Goal: Task Accomplishment & Management: Complete application form

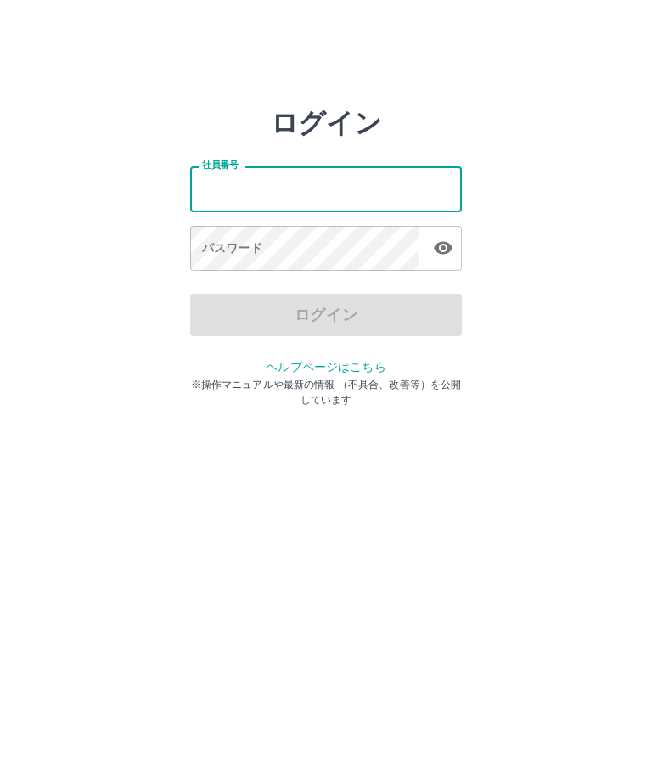
type input "*******"
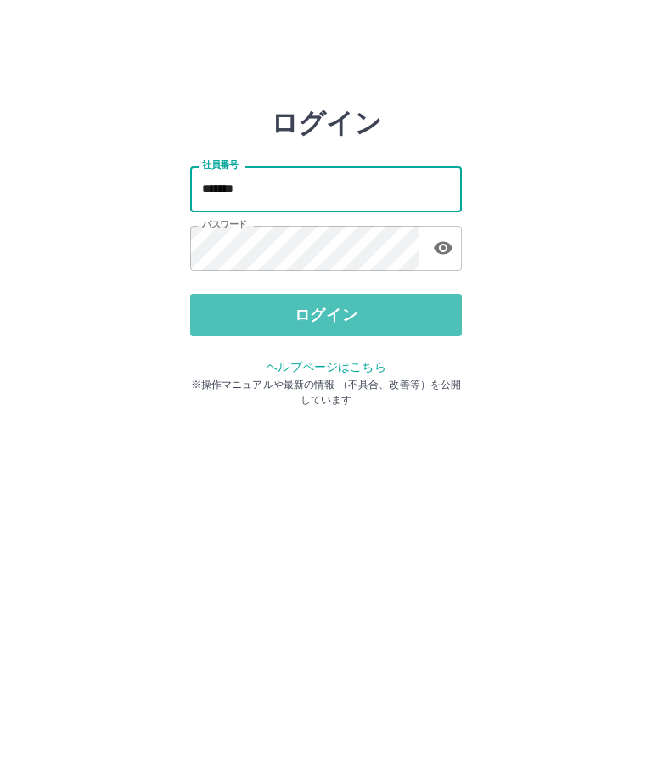
click at [340, 301] on button "ログイン" at bounding box center [326, 315] width 272 height 42
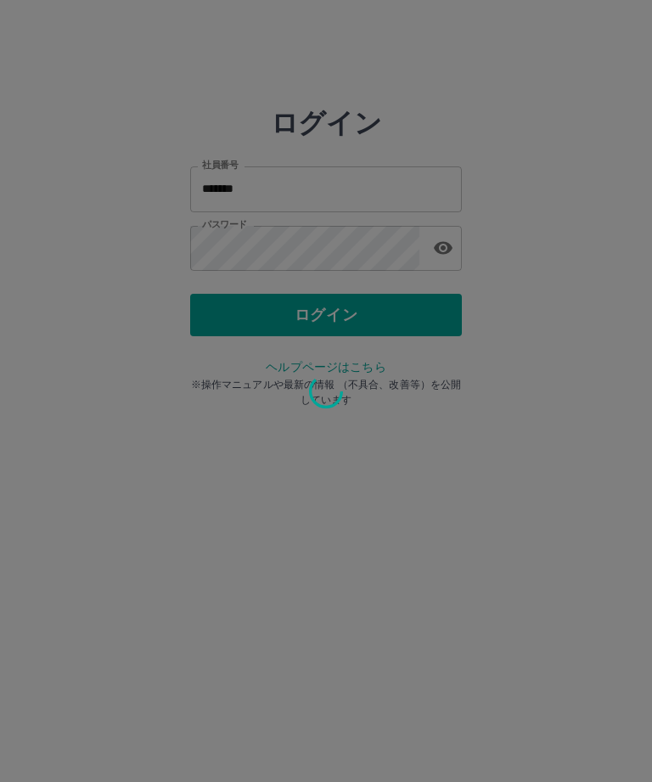
click at [355, 286] on div at bounding box center [326, 391] width 652 height 782
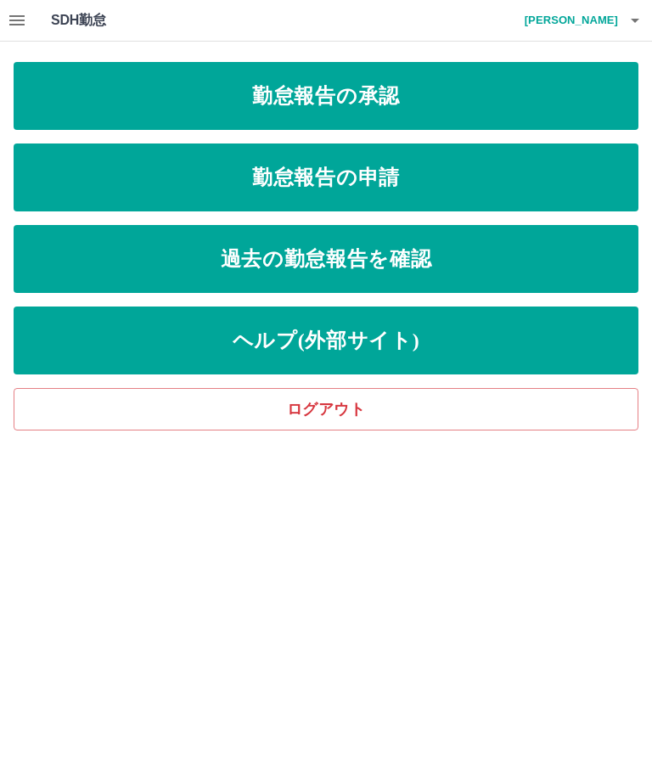
click at [364, 181] on link "勤怠報告の申請" at bounding box center [326, 178] width 625 height 68
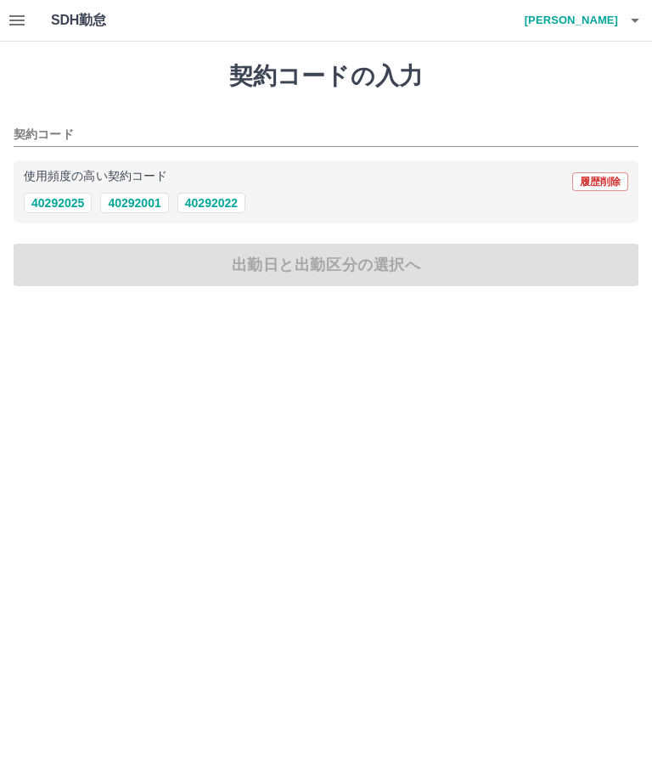
click at [226, 205] on button "40292022" at bounding box center [211, 203] width 68 height 20
type input "********"
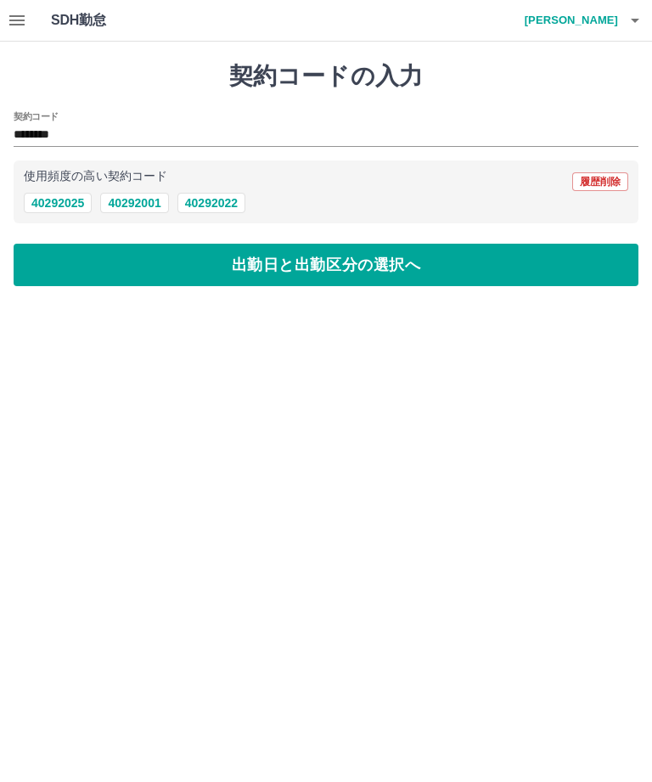
click at [341, 271] on button "出勤日と出勤区分の選択へ" at bounding box center [326, 265] width 625 height 42
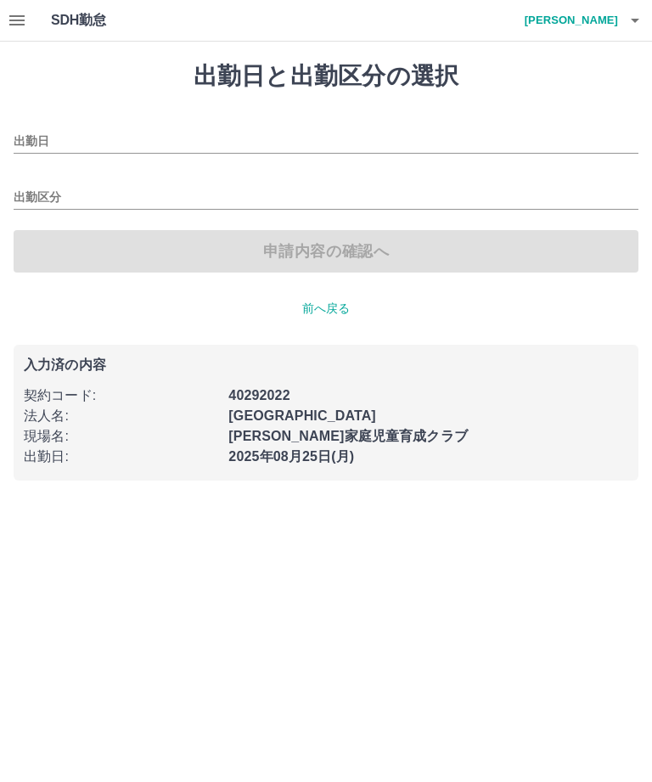
type input "**********"
click at [41, 198] on input "出勤区分" at bounding box center [326, 198] width 625 height 21
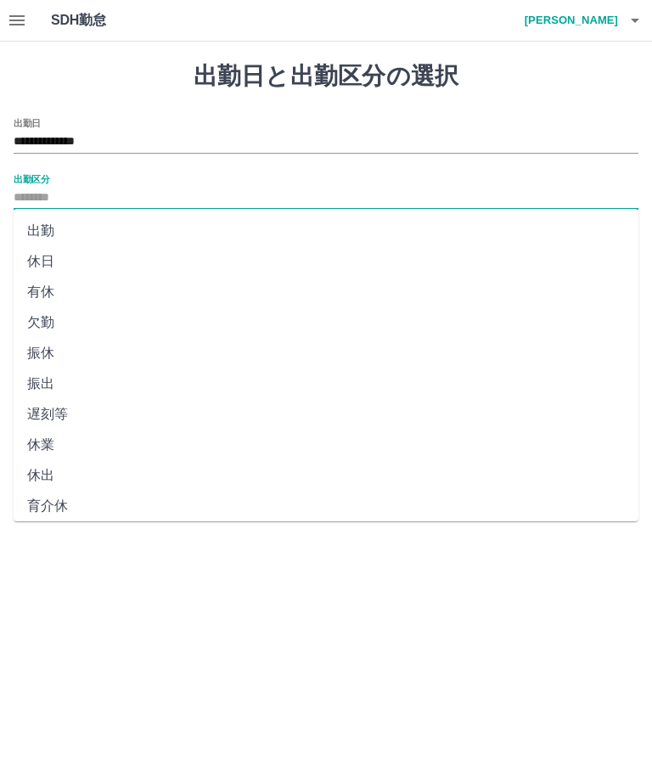
click at [52, 236] on li "出勤" at bounding box center [326, 231] width 625 height 31
type input "**"
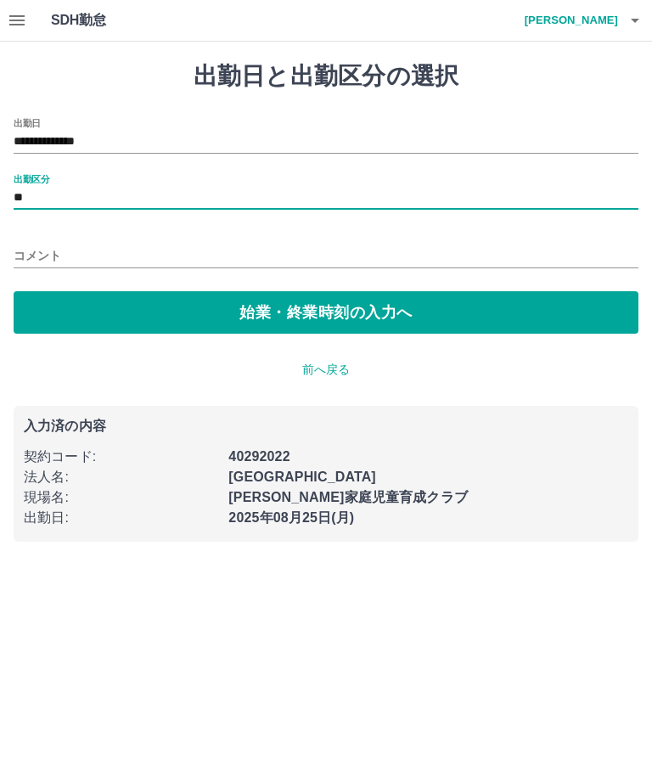
click at [303, 319] on button "始業・終業時刻の入力へ" at bounding box center [326, 312] width 625 height 42
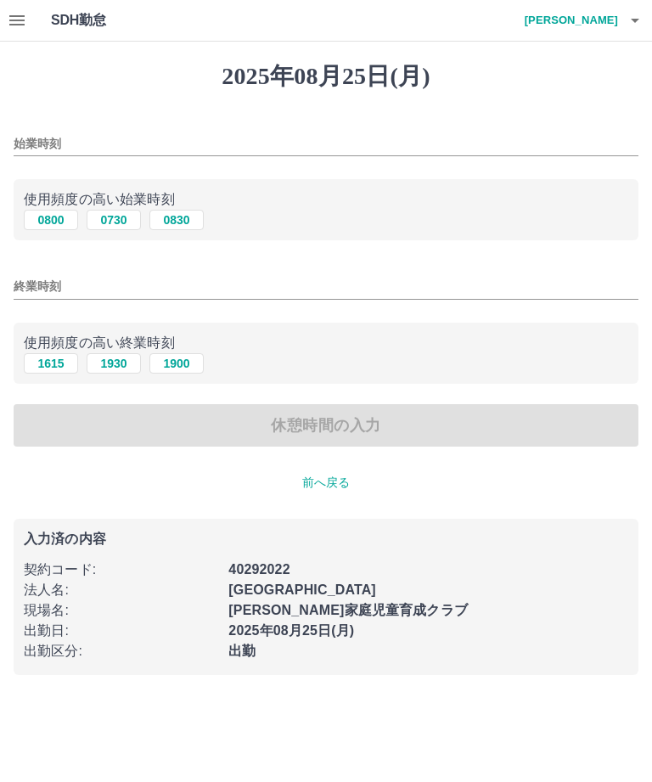
click at [117, 218] on button "0730" at bounding box center [114, 220] width 54 height 20
type input "****"
click at [44, 287] on input "終業時刻" at bounding box center [326, 286] width 625 height 25
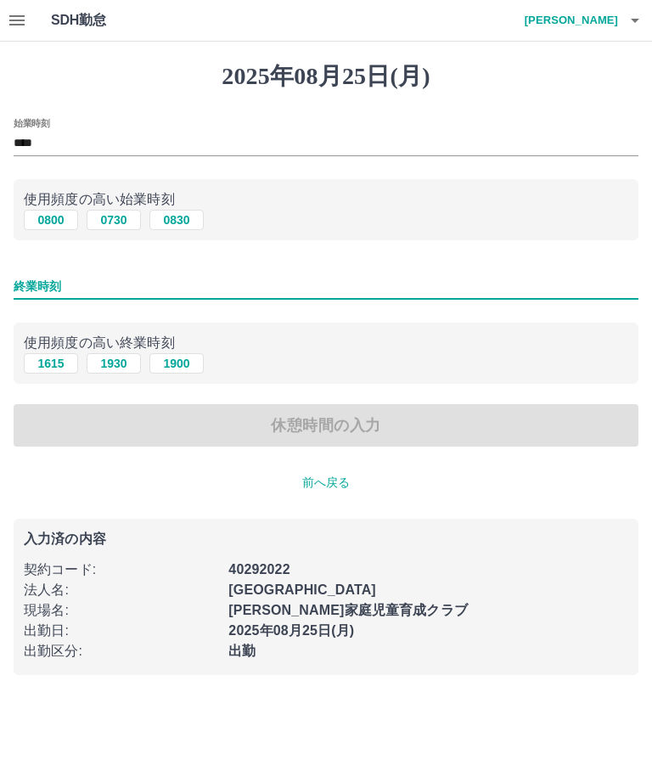
click at [179, 369] on button "1900" at bounding box center [176, 363] width 54 height 20
type input "****"
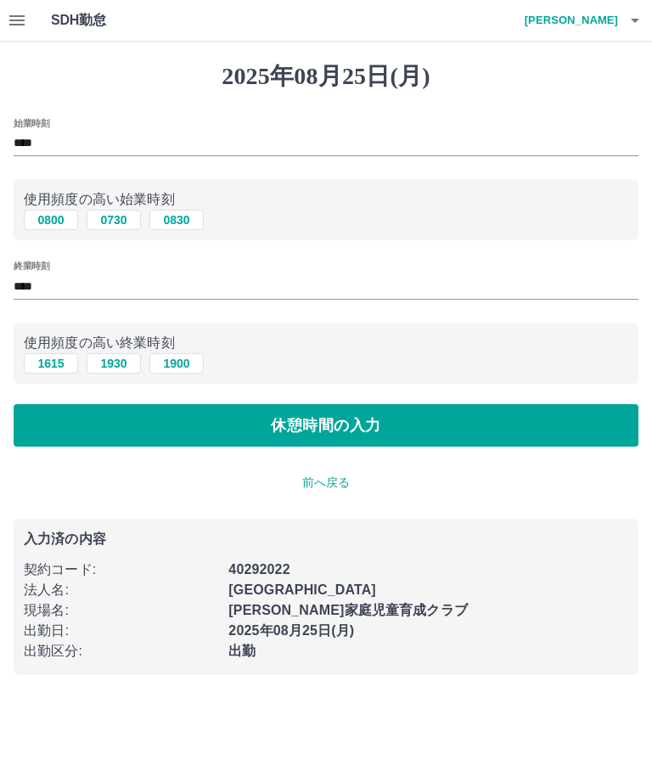
click at [292, 439] on button "休憩時間の入力" at bounding box center [326, 425] width 625 height 42
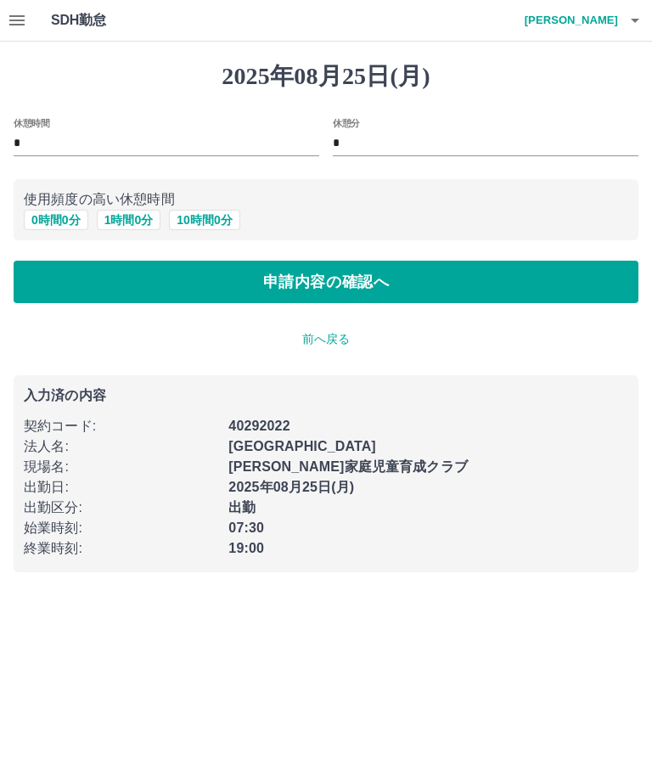
click at [127, 215] on button "1 時間 0 分" at bounding box center [129, 220] width 65 height 20
type input "*"
click at [649, 593] on html "SDH勤怠 江原　操 2025年08月25日(月) 休憩時間 * 休憩分 * 使用頻度の高い休憩時間 0 時間 0 分 1 時間 0 分 10 時間 0 分 …" at bounding box center [326, 296] width 652 height 593
click at [490, 281] on button "申請内容の確認へ" at bounding box center [326, 282] width 625 height 42
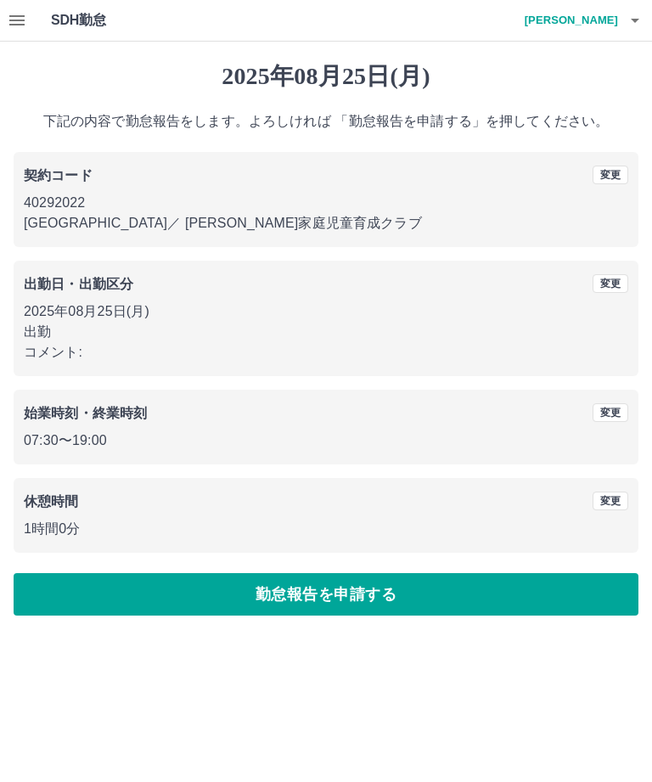
click at [336, 597] on button "勤怠報告を申請する" at bounding box center [326, 594] width 625 height 42
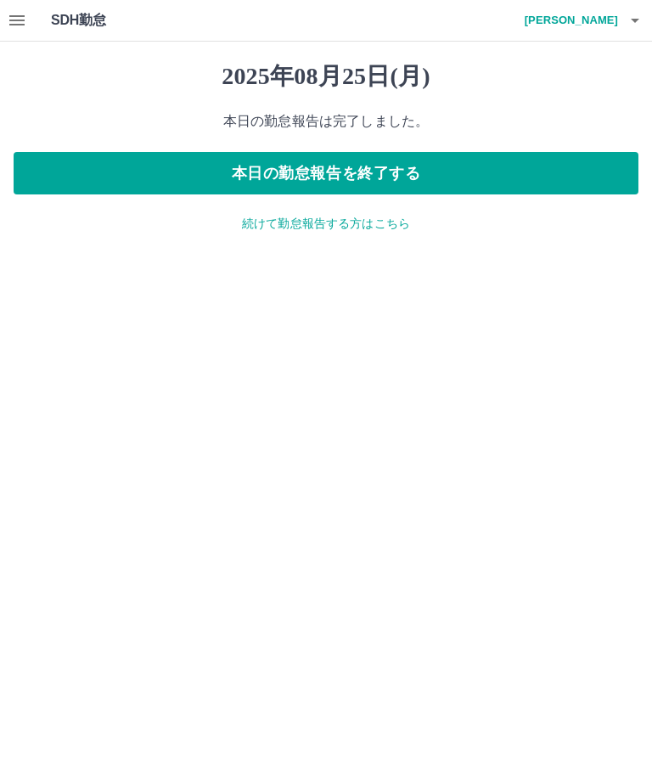
click at [461, 182] on button "本日の勤怠報告を終了する" at bounding box center [326, 173] width 625 height 42
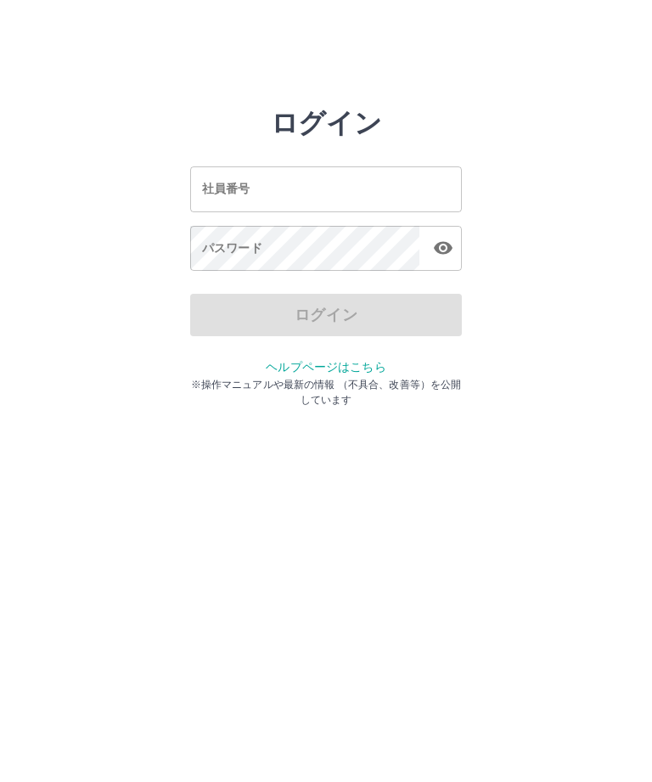
click at [374, 177] on input "社員番号" at bounding box center [326, 188] width 272 height 45
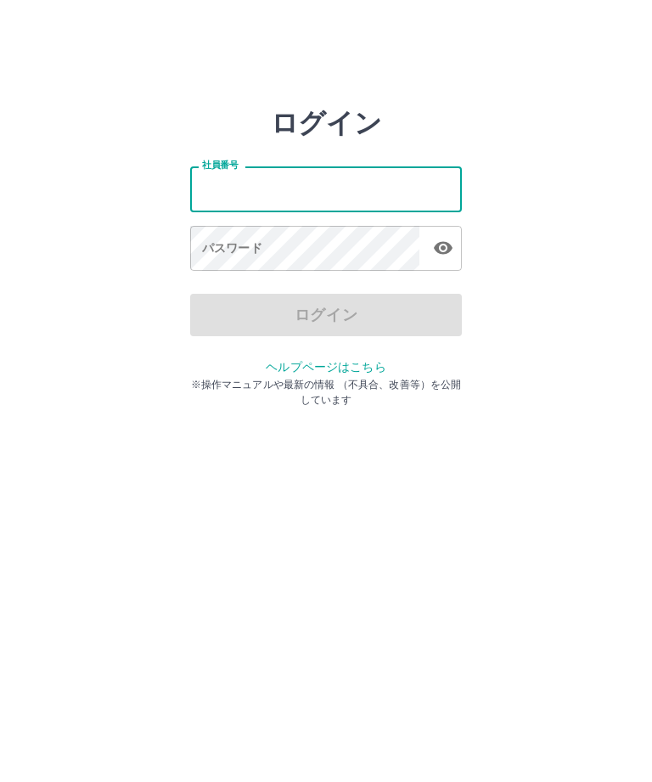
type input "*******"
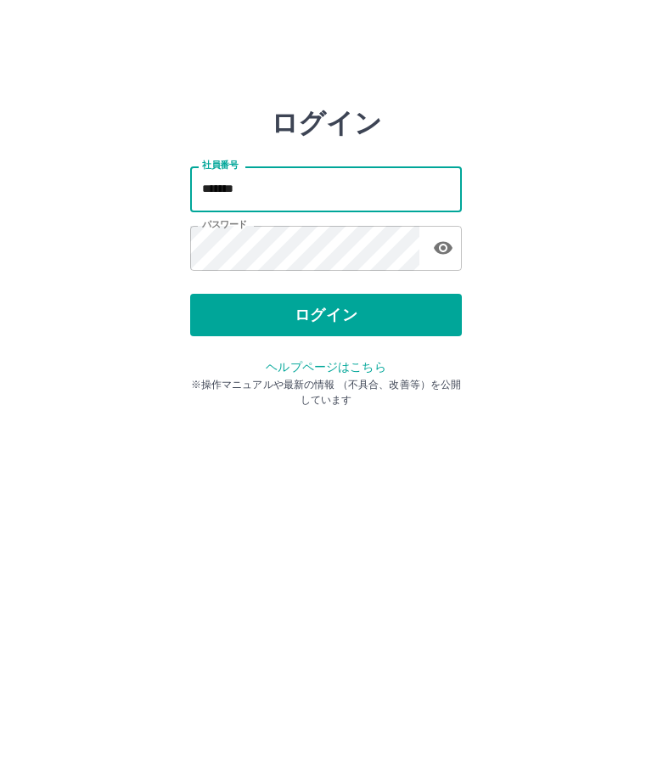
click at [371, 294] on button "ログイン" at bounding box center [326, 315] width 272 height 42
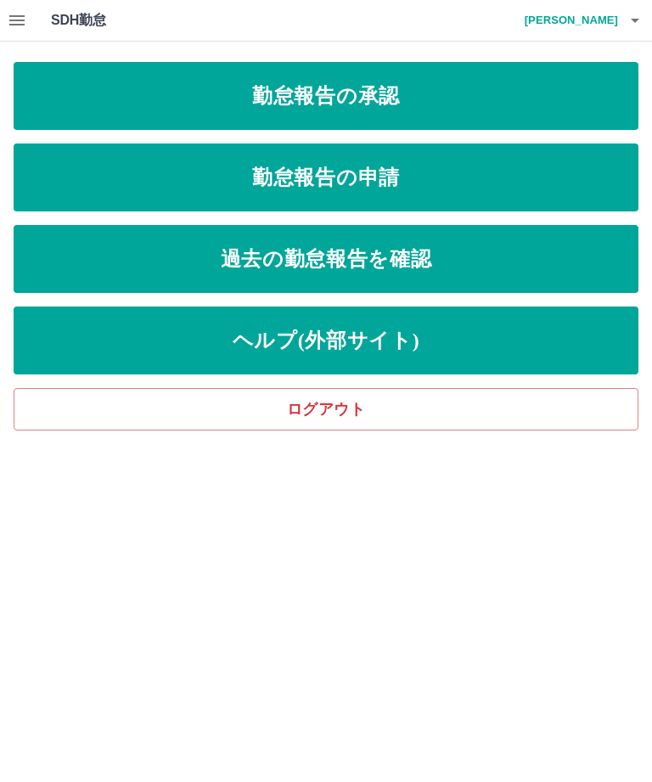
click at [457, 87] on link "勤怠報告の承認" at bounding box center [326, 96] width 625 height 68
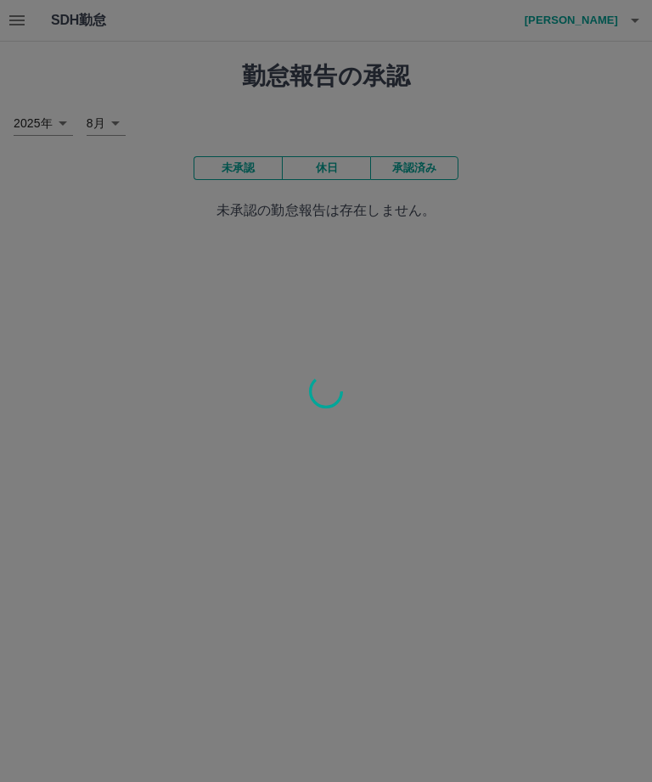
click at [346, 72] on div at bounding box center [326, 391] width 652 height 782
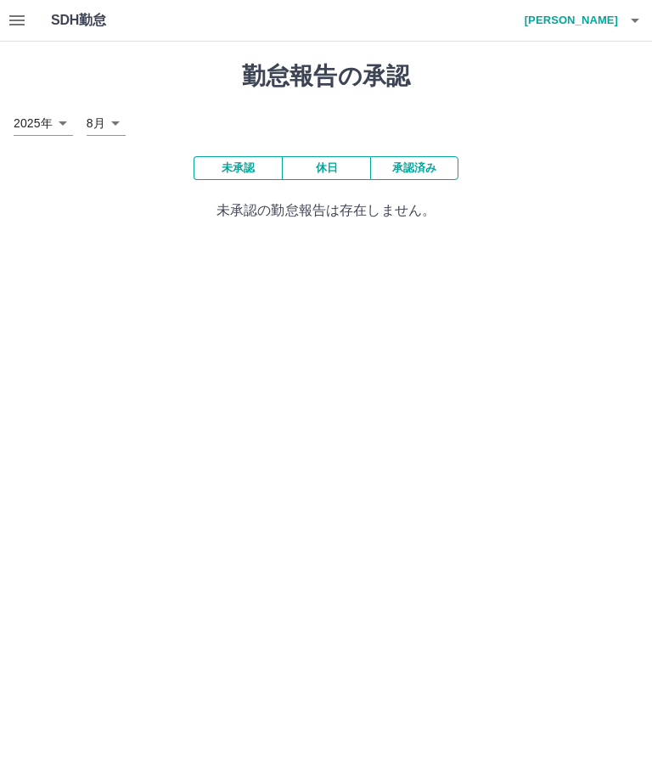
click at [357, 74] on h1 "勤怠報告の承認" at bounding box center [326, 76] width 625 height 29
click at [380, 73] on h1 "勤怠報告の承認" at bounding box center [326, 76] width 625 height 29
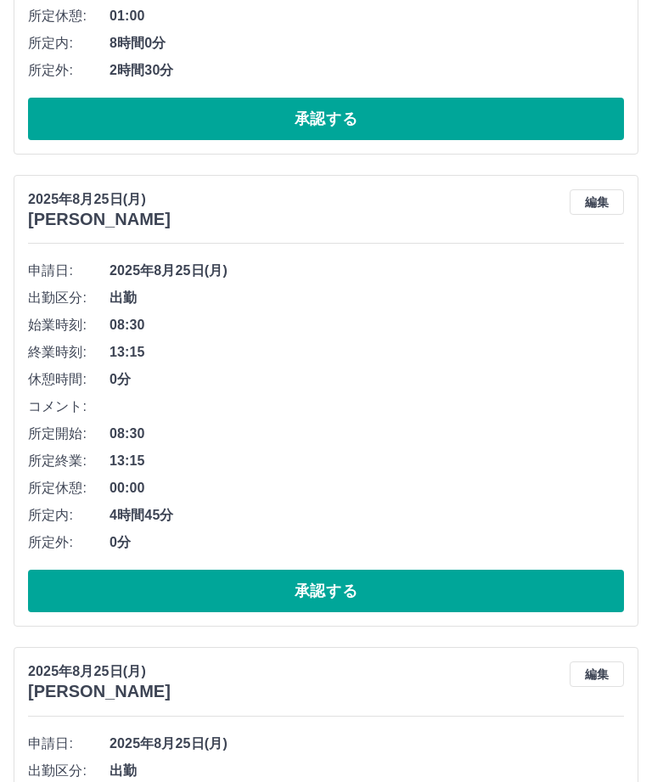
scroll to position [501, 0]
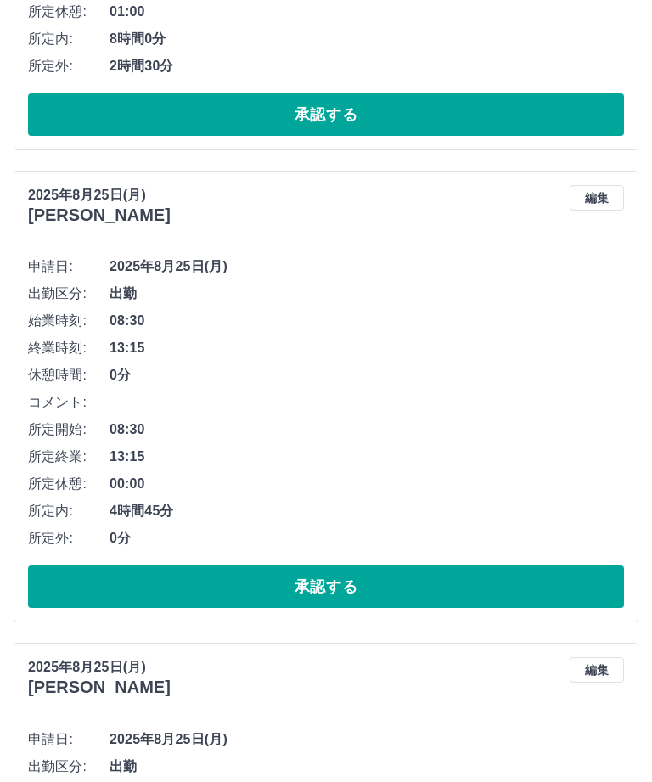
click at [407, 566] on button "承認する" at bounding box center [326, 587] width 596 height 42
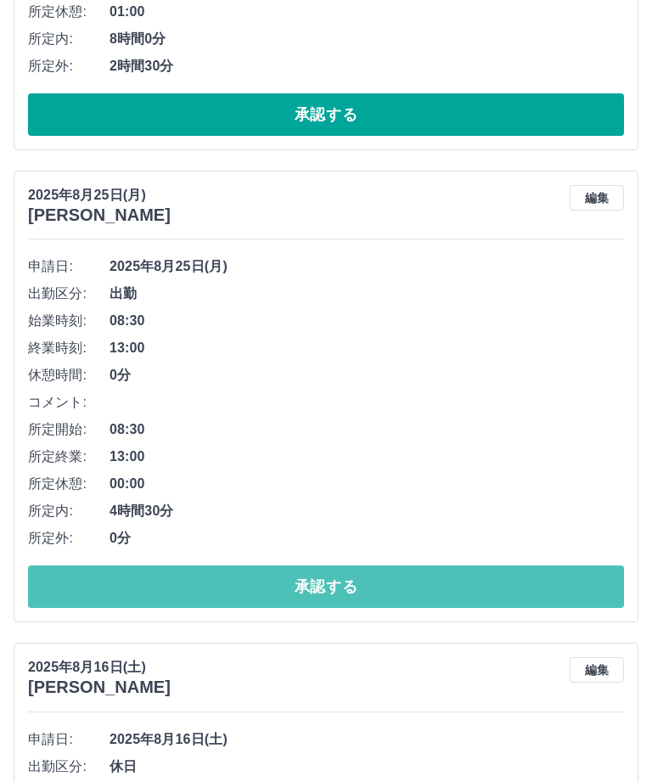
click at [418, 566] on button "承認する" at bounding box center [326, 587] width 596 height 42
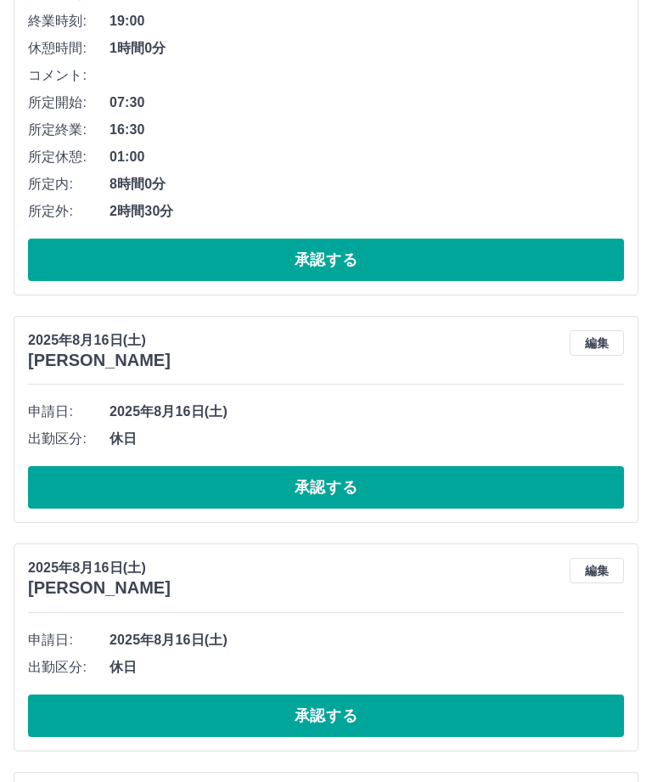
click at [357, 467] on button "承認する" at bounding box center [326, 488] width 596 height 42
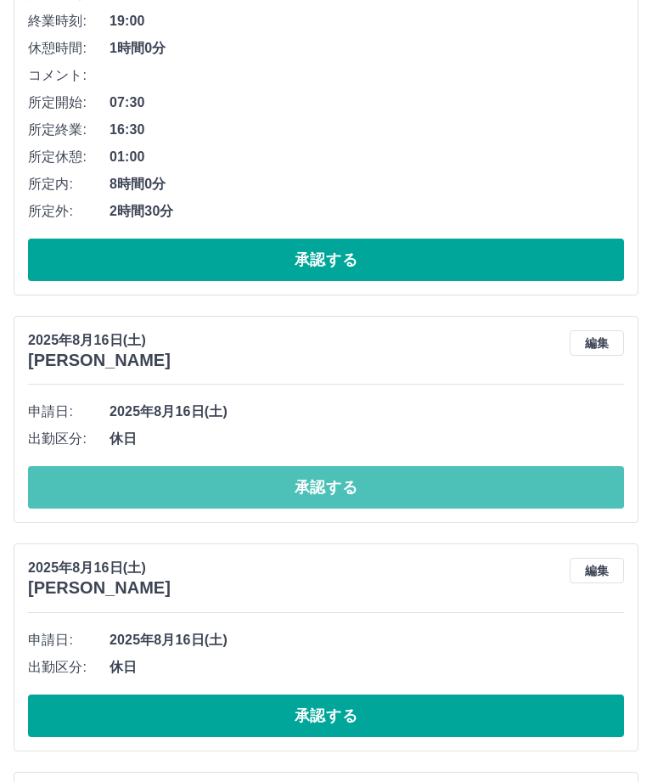
click at [353, 466] on button "承認する" at bounding box center [326, 487] width 596 height 42
click at [377, 466] on button "承認する" at bounding box center [326, 487] width 596 height 42
click at [414, 466] on button "承認する" at bounding box center [326, 487] width 596 height 42
click at [444, 466] on button "承認する" at bounding box center [326, 487] width 596 height 42
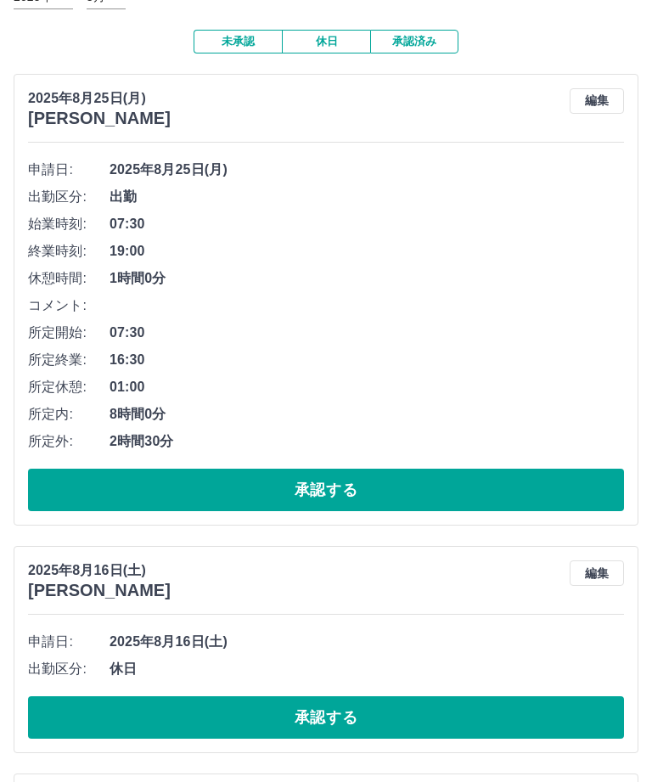
scroll to position [127, 0]
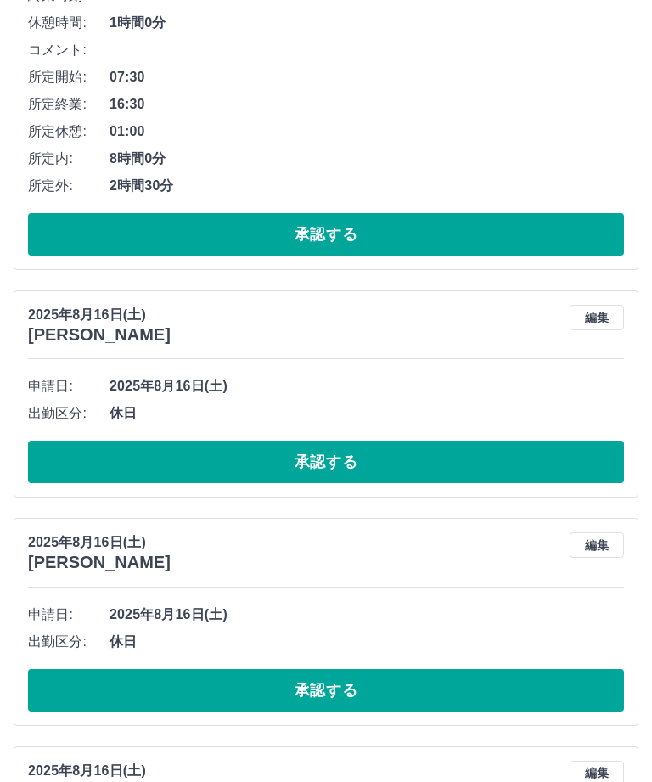
click at [367, 442] on button "承認する" at bounding box center [326, 463] width 596 height 42
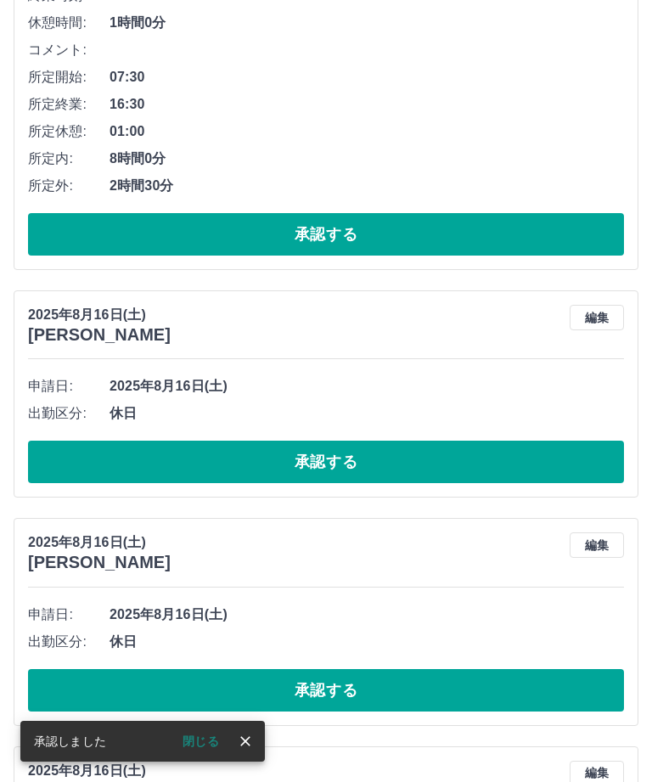
click at [456, 441] on button "承認する" at bounding box center [326, 462] width 596 height 42
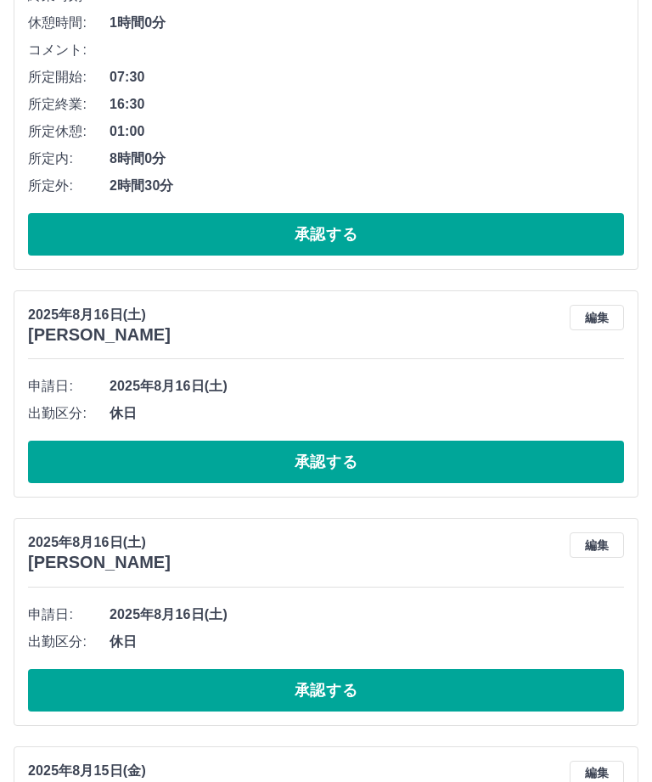
click at [393, 441] on button "承認する" at bounding box center [326, 462] width 596 height 42
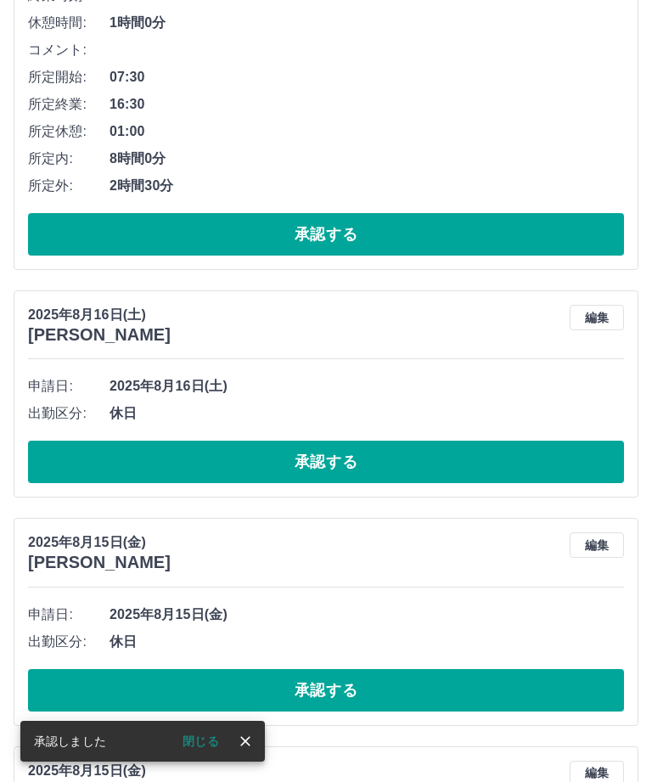
click at [364, 441] on button "承認する" at bounding box center [326, 462] width 596 height 42
click at [408, 441] on button "承認する" at bounding box center [326, 462] width 596 height 42
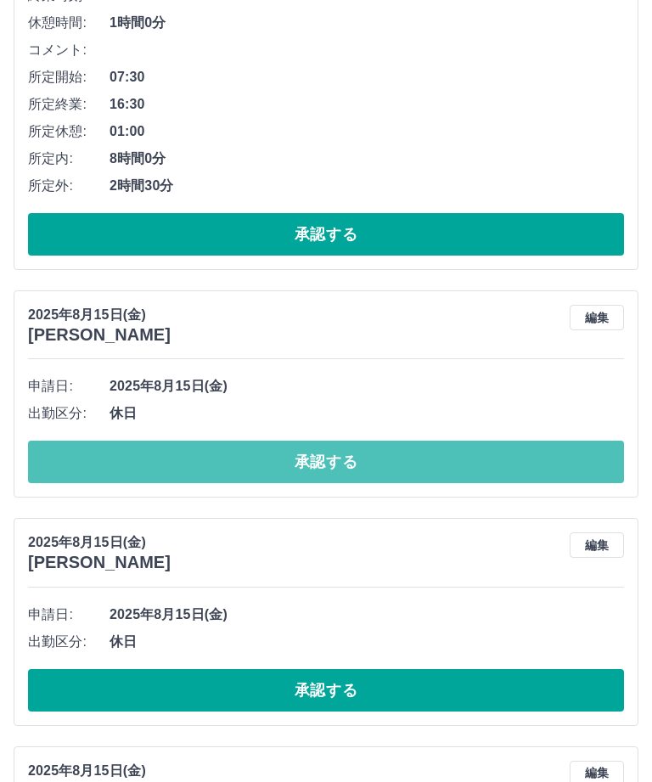
click at [472, 441] on button "承認する" at bounding box center [326, 462] width 596 height 42
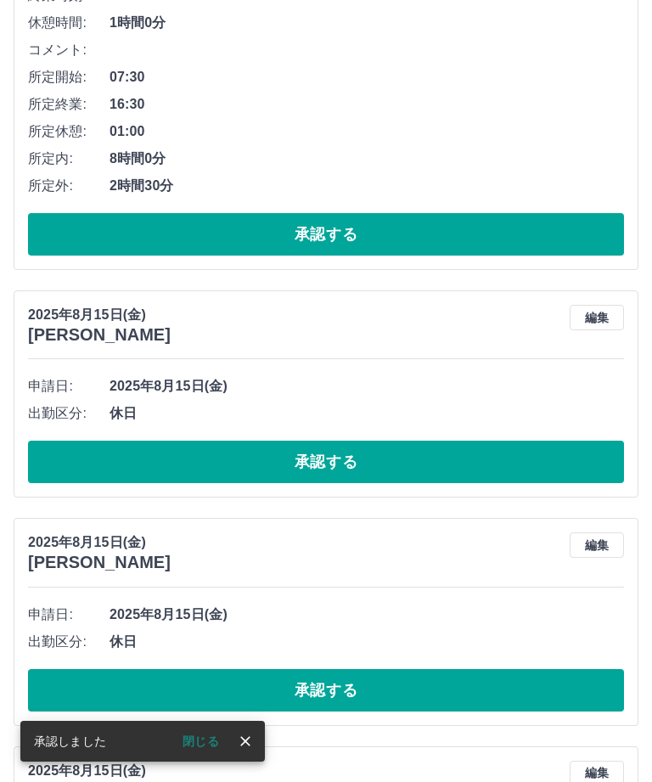
click at [372, 441] on button "承認する" at bounding box center [326, 462] width 596 height 42
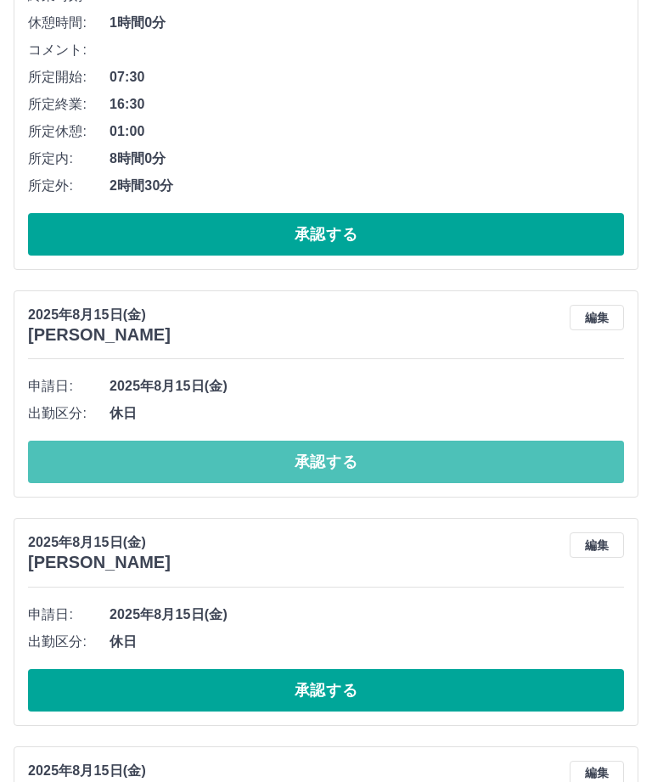
click at [389, 441] on button "承認する" at bounding box center [326, 462] width 596 height 42
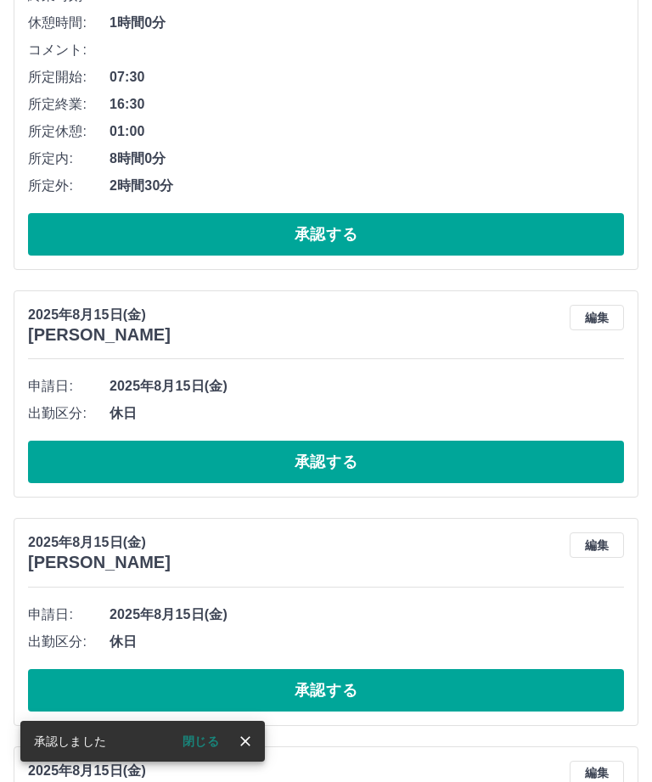
scroll to position [236, 0]
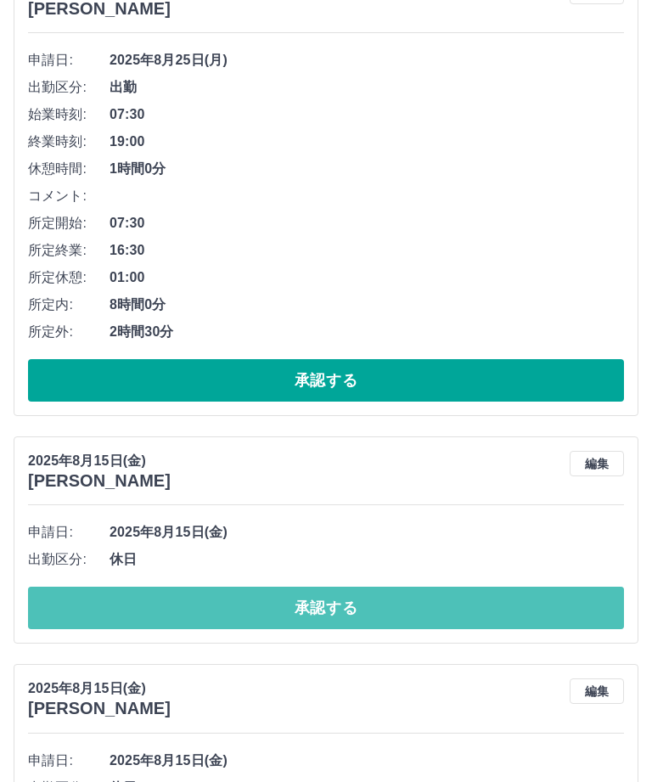
click at [344, 587] on button "承認する" at bounding box center [326, 608] width 596 height 42
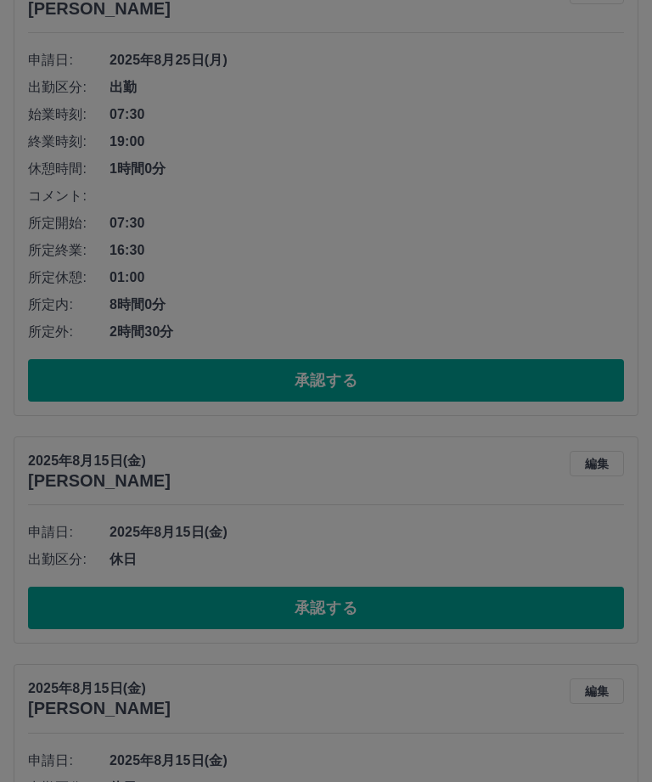
scroll to position [70, 0]
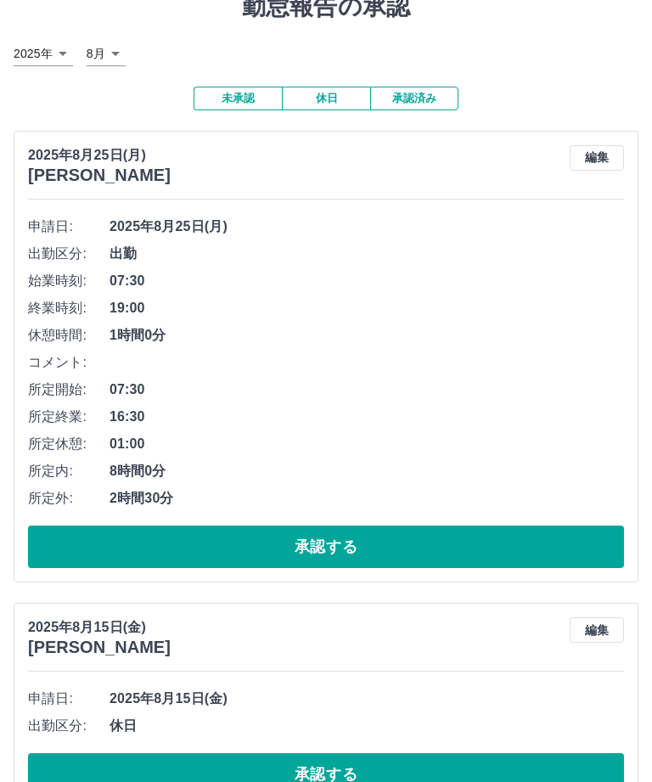
click at [360, 753] on button "承認する" at bounding box center [326, 774] width 596 height 42
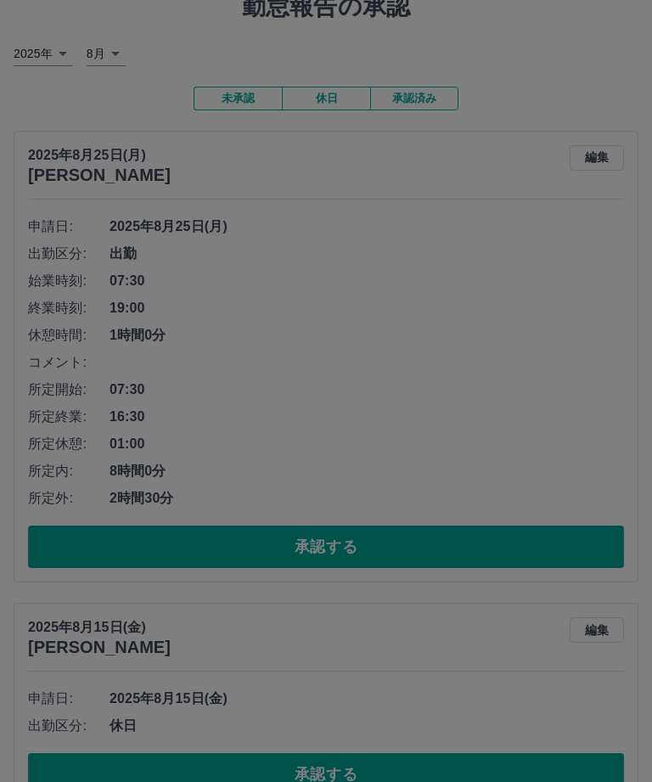
scroll to position [0, 0]
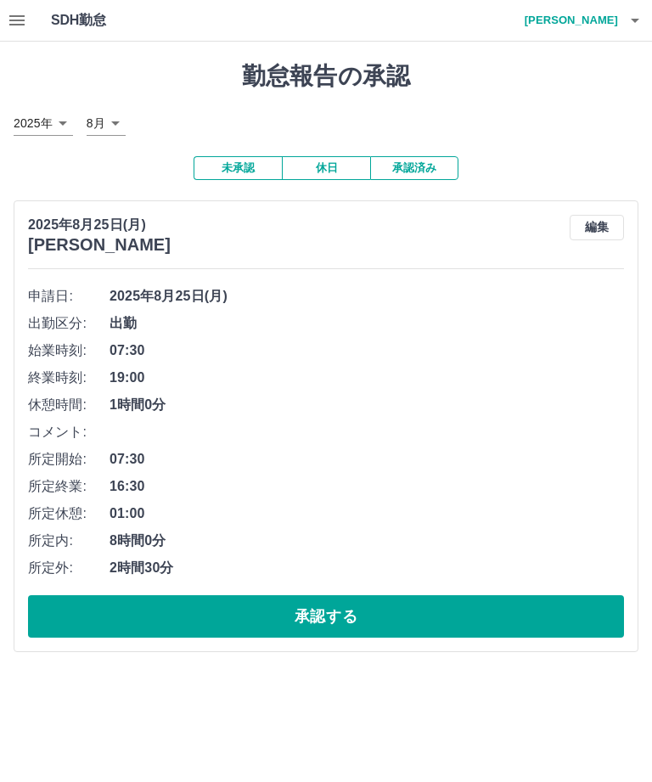
click at [614, 21] on h4 "江原　操" at bounding box center [567, 20] width 102 height 41
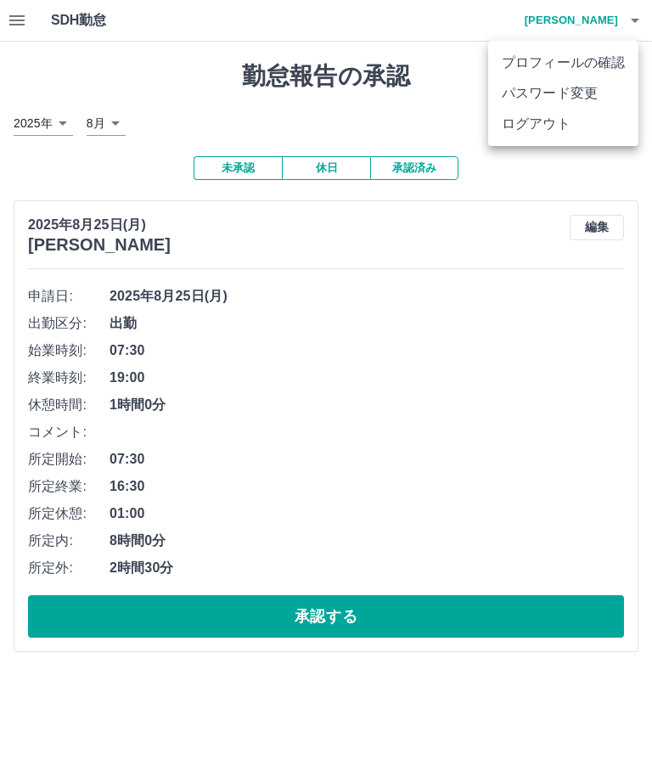
click at [560, 132] on li "ログアウト" at bounding box center [563, 124] width 150 height 31
